Goal: Navigation & Orientation: Find specific page/section

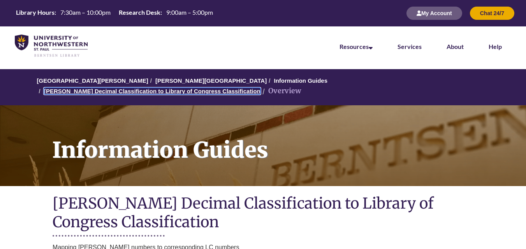
click at [260, 88] on link "[PERSON_NAME] Decimal Classification to Library of Congress Classification" at bounding box center [152, 91] width 216 height 7
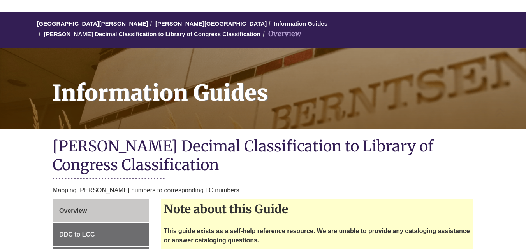
scroll to position [156, 0]
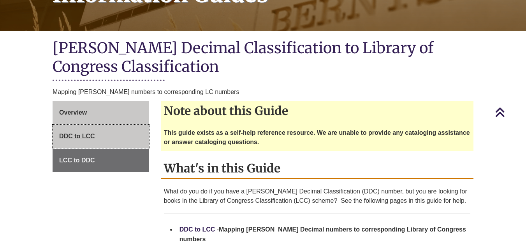
click at [71, 133] on span "DDC to LCC" at bounding box center [77, 136] width 36 height 7
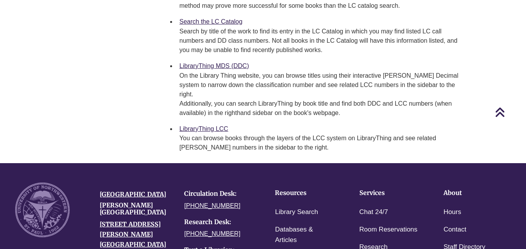
scroll to position [623, 0]
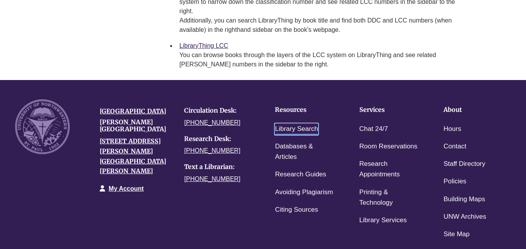
click at [290, 124] on link "Library Search" at bounding box center [296, 129] width 43 height 11
